Goal: Find specific page/section: Find specific page/section

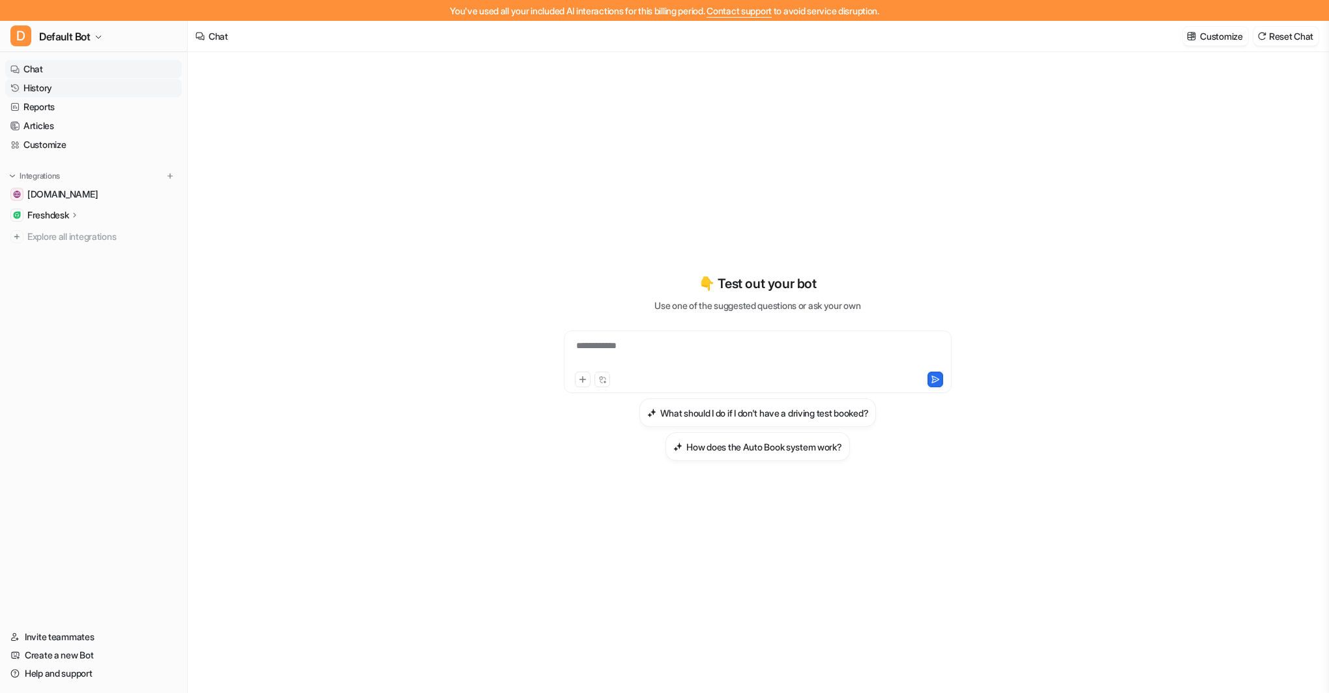
click at [53, 86] on link "History" at bounding box center [93, 88] width 177 height 18
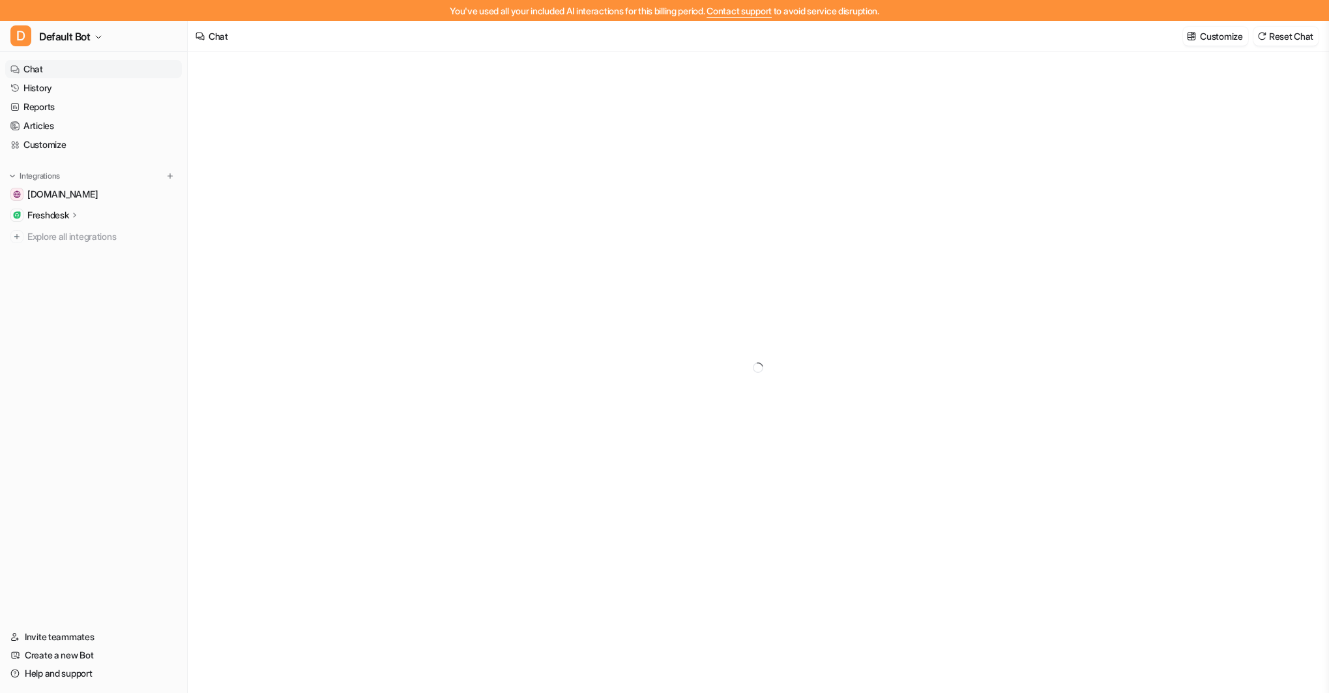
type textarea "**********"
